Goal: Task Accomplishment & Management: Use online tool/utility

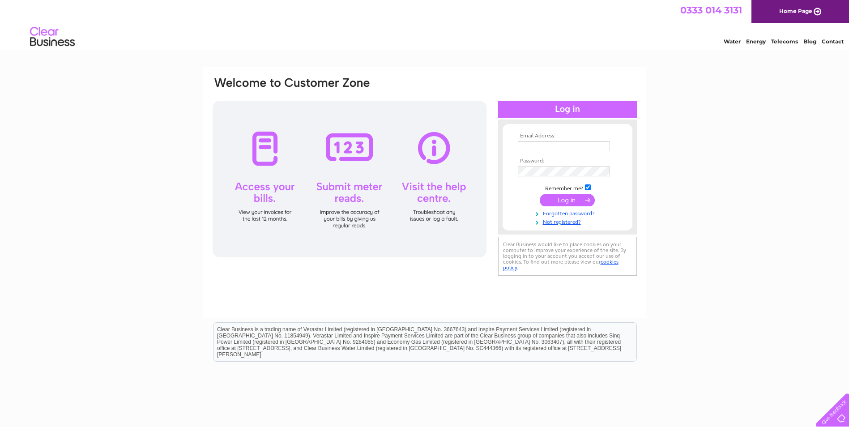
type input "meggie_76@live.com"
click at [562, 196] on input "submit" at bounding box center [567, 200] width 55 height 13
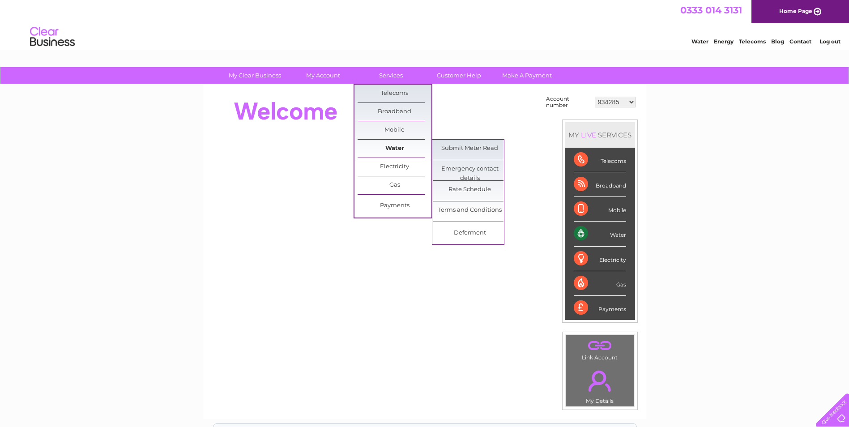
click at [393, 144] on link "Water" at bounding box center [395, 149] width 74 height 18
click at [452, 147] on link "Submit Meter Read" at bounding box center [470, 149] width 74 height 18
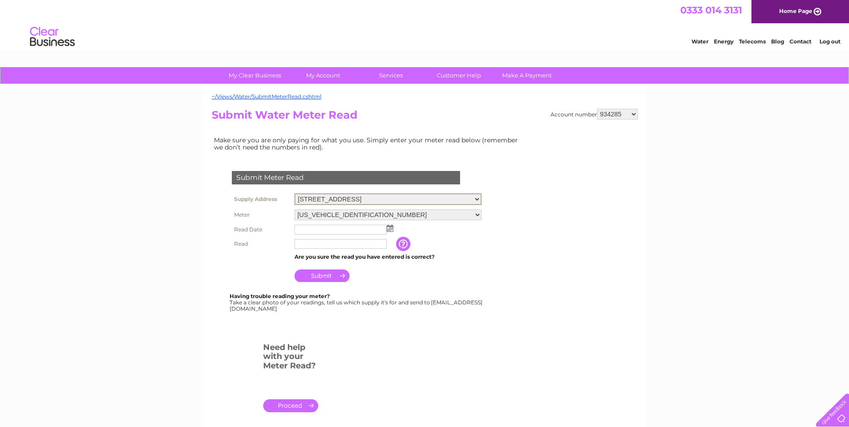
click at [477, 197] on select "34 Maygate, Dunfermline, Fife, KY12 7NH 5 Douglas St, Dunfermline, KY12 7EB Fir…" at bounding box center [387, 199] width 187 height 12
select select "417618"
click at [294, 193] on select "34 Maygate, Dunfermline, Fife, KY12 7NH 5 Douglas St, Dunfermline, KY12 7EB Fir…" at bounding box center [387, 199] width 187 height 12
click at [389, 226] on img at bounding box center [390, 227] width 7 height 7
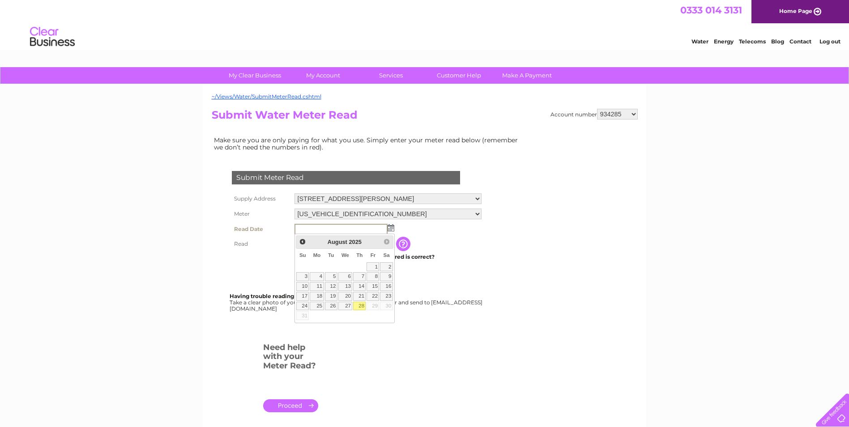
click at [357, 304] on link "28" at bounding box center [359, 306] width 13 height 9
type input "2025/08/28"
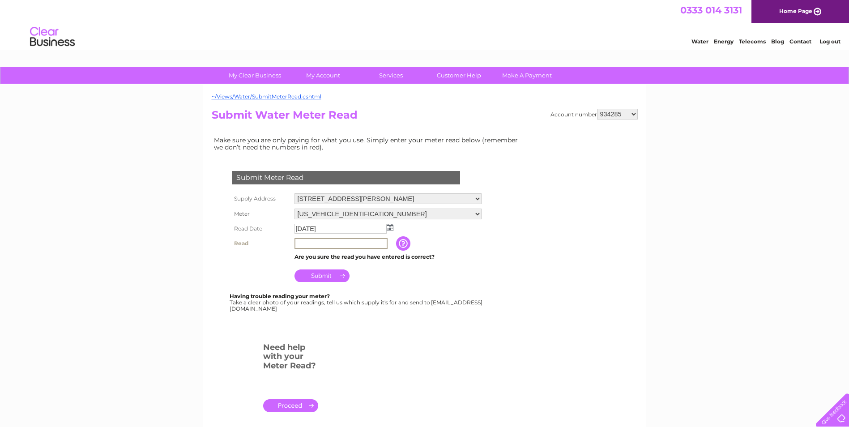
click at [315, 244] on input "text" at bounding box center [340, 243] width 93 height 11
type input "281"
click at [315, 275] on input "Submit" at bounding box center [321, 275] width 55 height 13
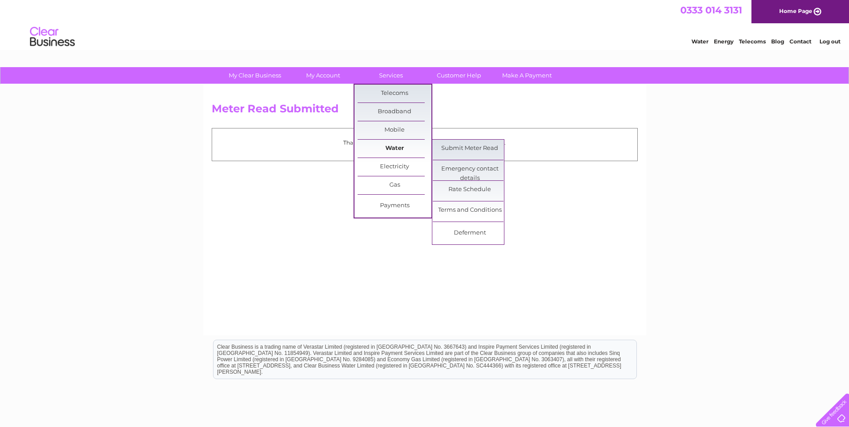
click at [404, 147] on link "Water" at bounding box center [395, 149] width 74 height 18
click at [443, 146] on link "Submit Meter Read" at bounding box center [470, 149] width 74 height 18
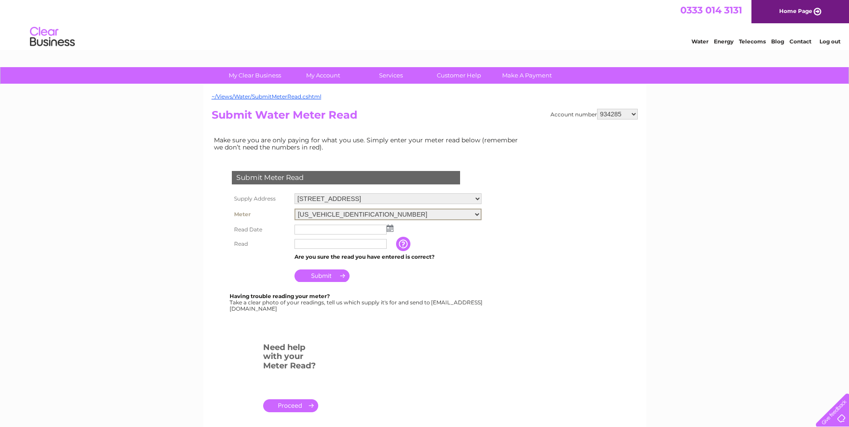
click at [477, 212] on select "06ELSTER15T555976" at bounding box center [387, 215] width 187 height 12
click at [496, 224] on form "Submit Meter Read Supply Address 34 Maygate, Dunfermline, Fife, KY12 7NH 5 Doug…" at bounding box center [368, 295] width 313 height 285
click at [475, 196] on select "34 Maygate, Dunfermline, Fife, KY12 7NH 5 Douglas St, Dunfermline, KY12 7EB Fir…" at bounding box center [387, 199] width 187 height 12
select select "417619"
click at [294, 193] on select "34 Maygate, Dunfermline, Fife, KY12 7NH 5 Douglas St, Dunfermline, KY12 7EB Fir…" at bounding box center [387, 199] width 187 height 12
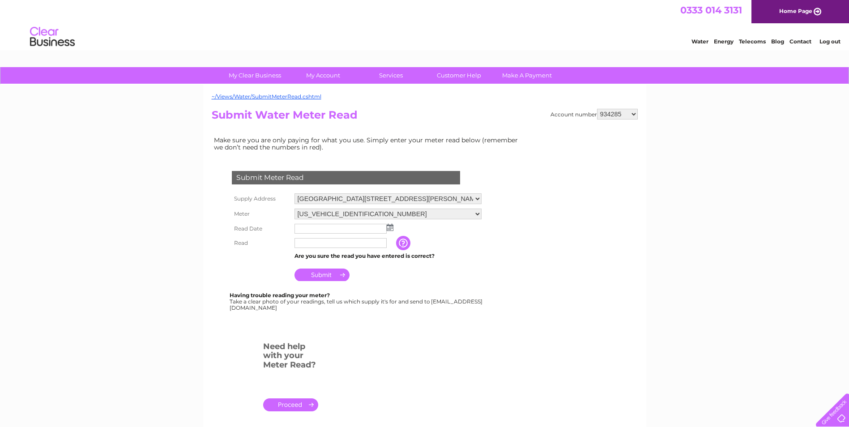
click at [392, 228] on img at bounding box center [390, 227] width 7 height 7
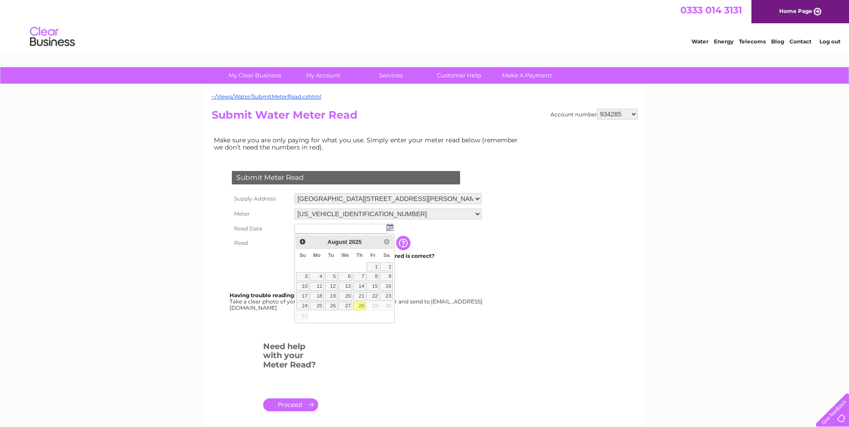
click at [358, 304] on link "28" at bounding box center [359, 306] width 13 height 9
type input "2025/08/28"
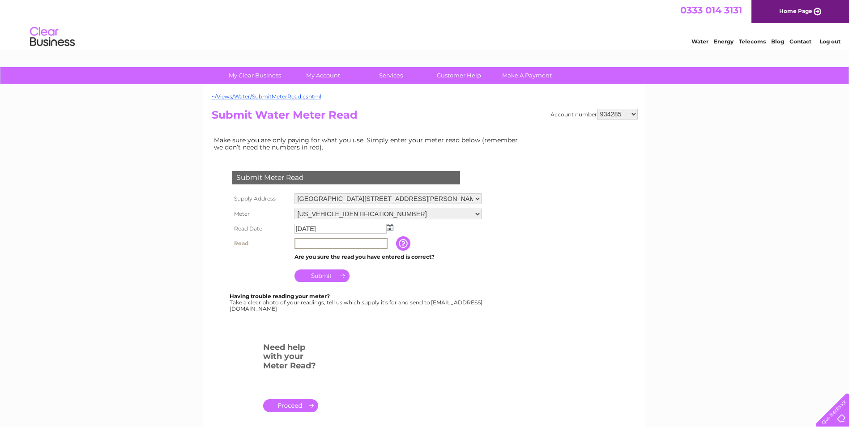
click at [324, 241] on input "text" at bounding box center [340, 243] width 93 height 11
type input "38"
click at [334, 271] on input "Submit" at bounding box center [321, 274] width 55 height 13
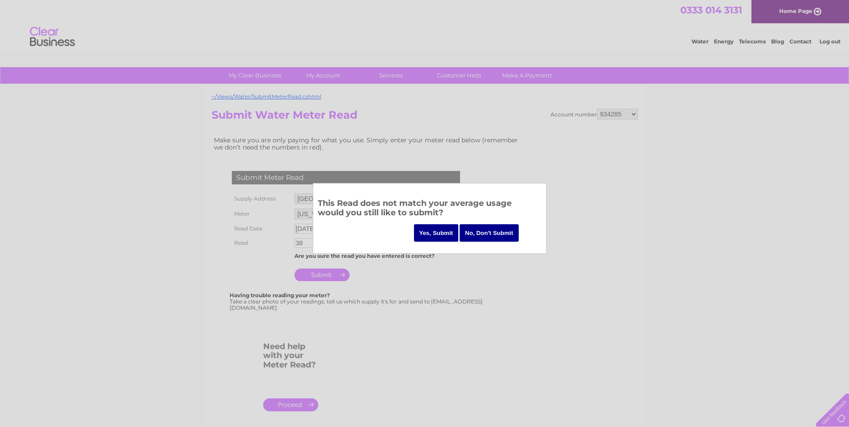
click at [441, 230] on input "Yes, Submit" at bounding box center [436, 232] width 45 height 17
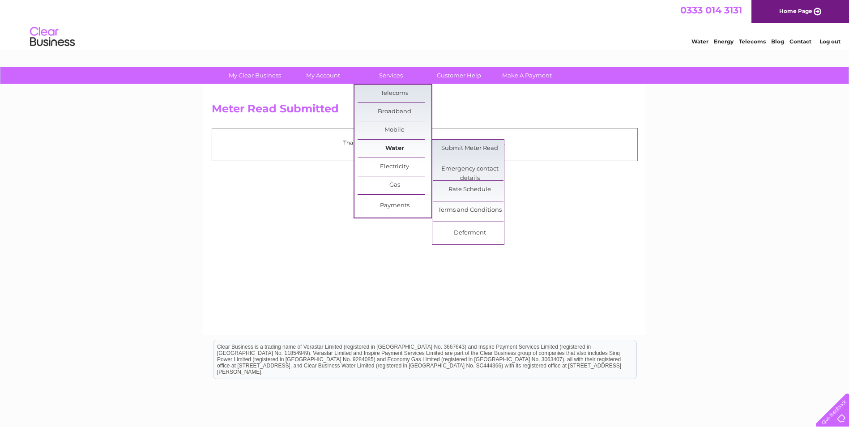
click at [393, 142] on link "Water" at bounding box center [395, 149] width 74 height 18
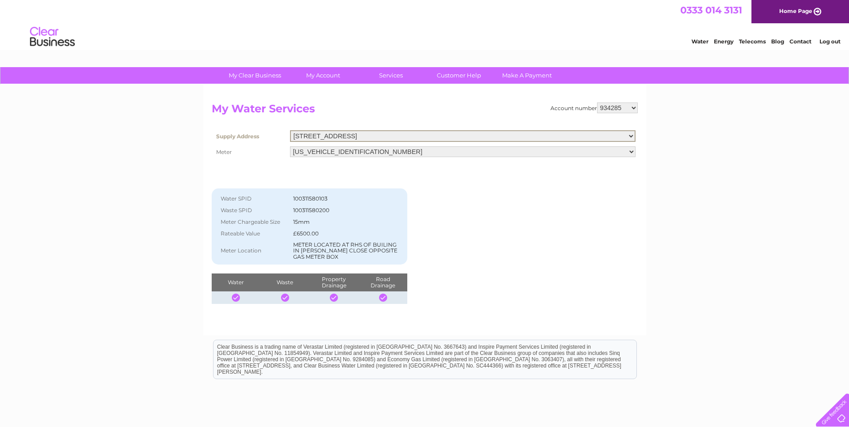
click at [628, 134] on select "[STREET_ADDRESS] [STREET_ADDRESS][GEOGRAPHIC_DATA][PERSON_NAME][STREET_ADDRESS]…" at bounding box center [462, 136] width 345 height 12
drag, startPoint x: 682, startPoint y: 172, endPoint x: 663, endPoint y: 167, distance: 19.4
click at [680, 172] on div "My Clear Business Login Details My Details My Preferences Link Account My Accou…" at bounding box center [424, 277] width 849 height 421
click at [631, 106] on select "934285 934856 948551 30290060" at bounding box center [617, 107] width 41 height 11
select select "934856"
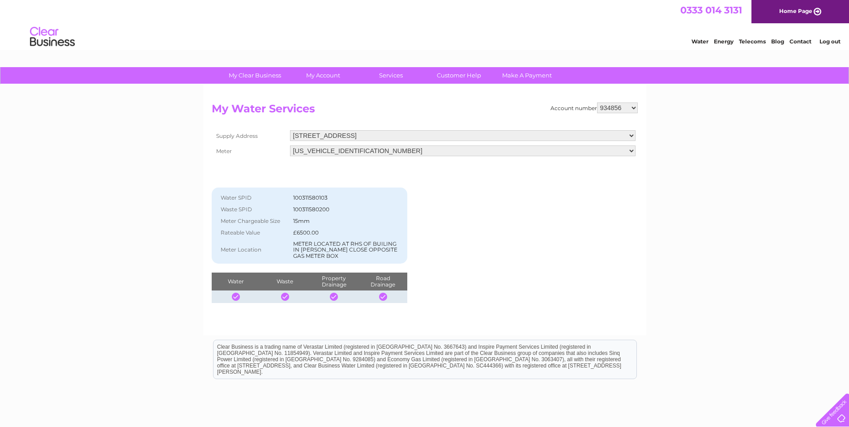
click at [597, 102] on select "934285 934856 948551 30290060" at bounding box center [617, 107] width 41 height 11
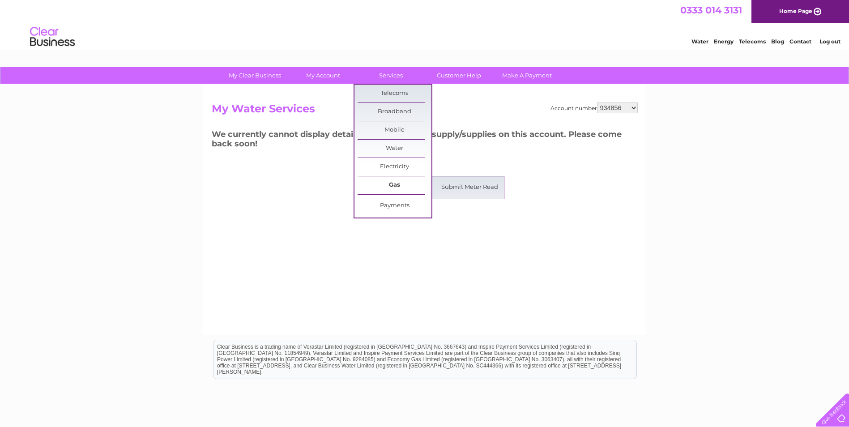
click at [393, 180] on link "Gas" at bounding box center [395, 185] width 74 height 18
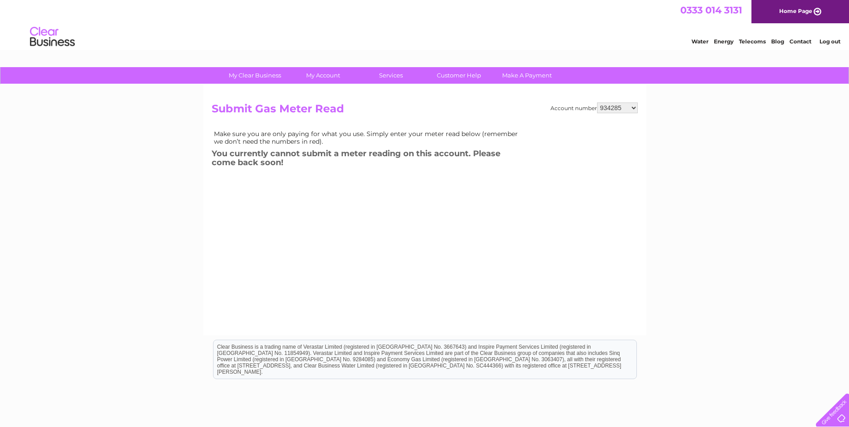
click at [632, 106] on select "934285 934856 948551 30290060" at bounding box center [617, 107] width 41 height 11
select select "934856"
click at [597, 102] on select "934285 934856 948551 30290060" at bounding box center [617, 107] width 41 height 11
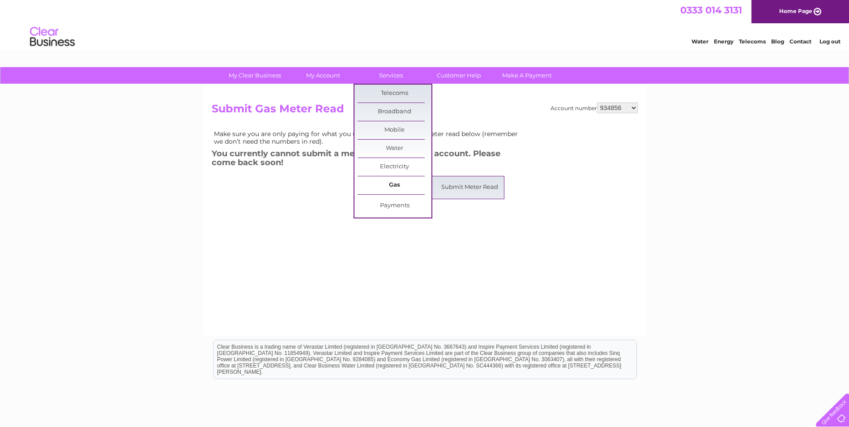
click at [393, 181] on link "Gas" at bounding box center [395, 185] width 74 height 18
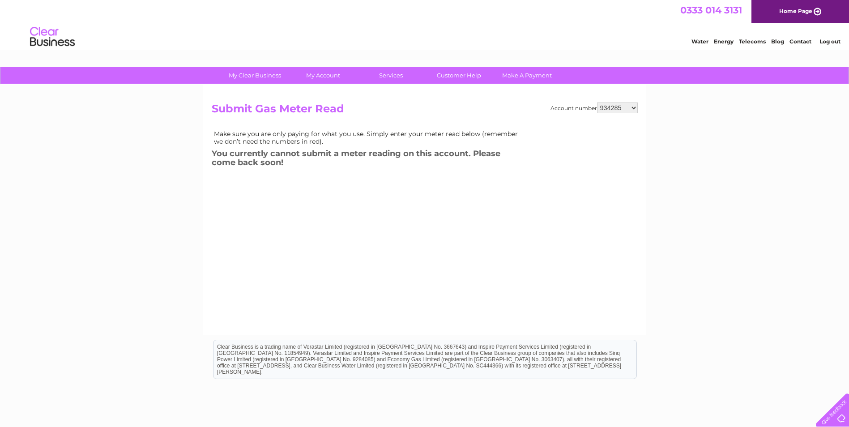
click at [627, 107] on select "934285 934856 948551 30290060" at bounding box center [617, 107] width 41 height 11
select select "948551"
click at [597, 102] on select "934285 934856 948551 30290060" at bounding box center [617, 107] width 41 height 11
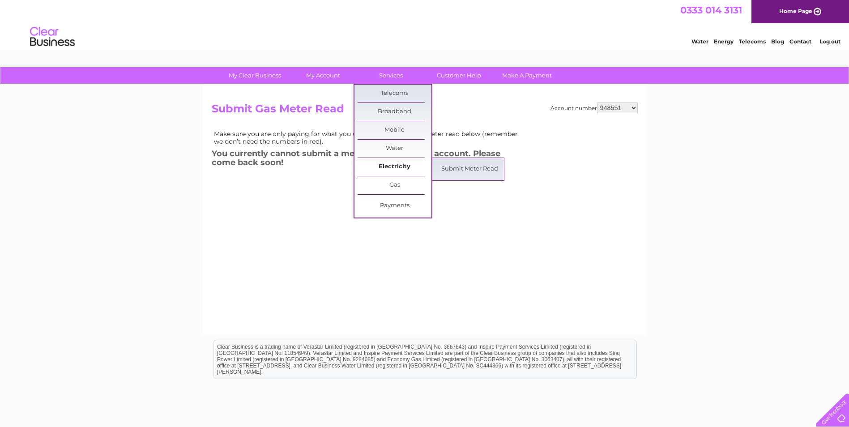
click at [394, 162] on link "Electricity" at bounding box center [395, 167] width 74 height 18
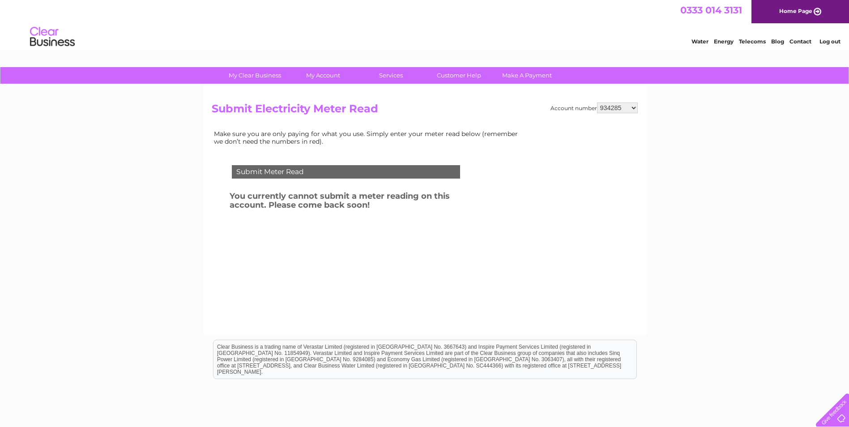
click at [627, 108] on select "934285 934856 948551 30290060" at bounding box center [617, 107] width 41 height 11
select select "948551"
click at [597, 102] on select "934285 934856 948551 30290060" at bounding box center [617, 107] width 41 height 11
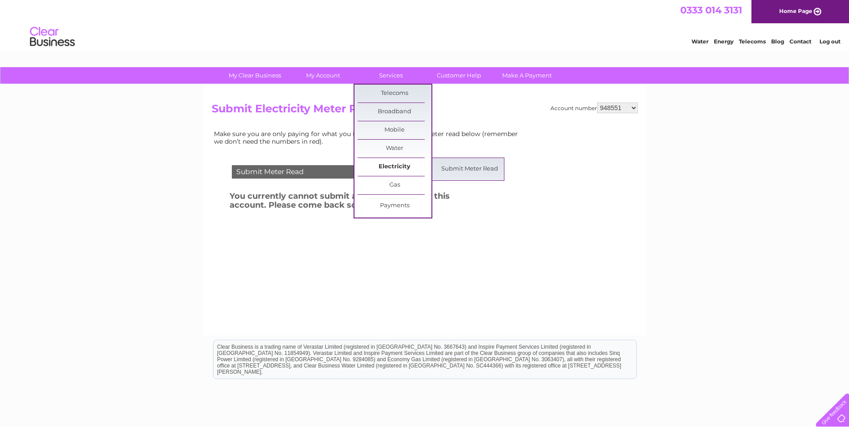
click at [401, 161] on link "Electricity" at bounding box center [395, 167] width 74 height 18
click at [445, 166] on link "Submit Meter Read" at bounding box center [470, 169] width 74 height 18
